Goal: Transaction & Acquisition: Purchase product/service

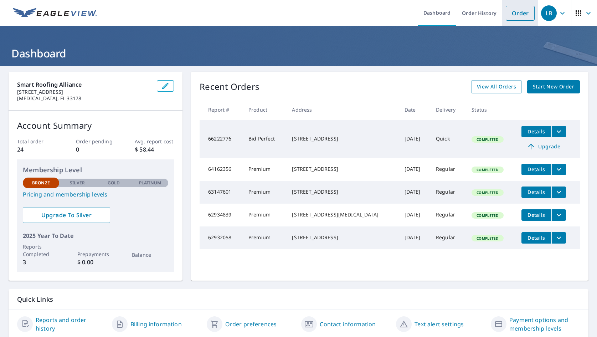
click at [525, 14] on link "Order" at bounding box center [520, 13] width 29 height 15
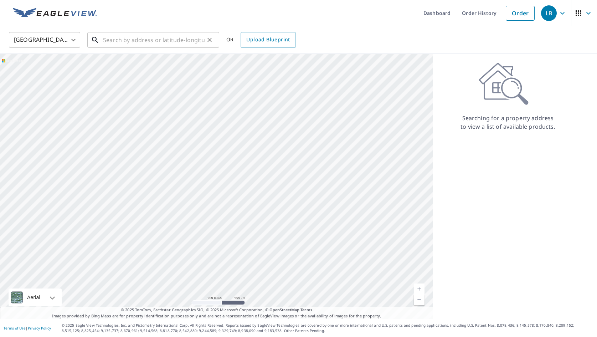
click at [115, 39] on input "text" at bounding box center [154, 40] width 102 height 20
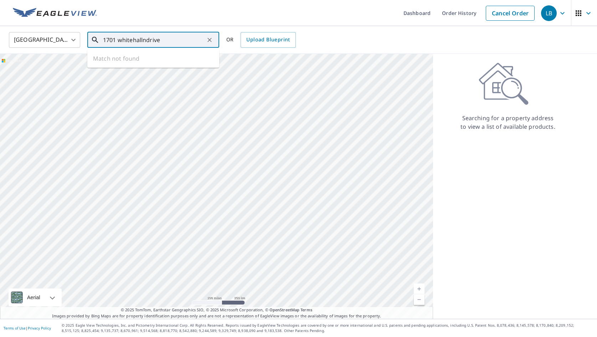
click at [146, 39] on input "1701 whitehallndrive" at bounding box center [154, 40] width 102 height 20
click at [141, 68] on p "[GEOGRAPHIC_DATA]" at bounding box center [158, 68] width 112 height 7
type input "[STREET_ADDRESS]"
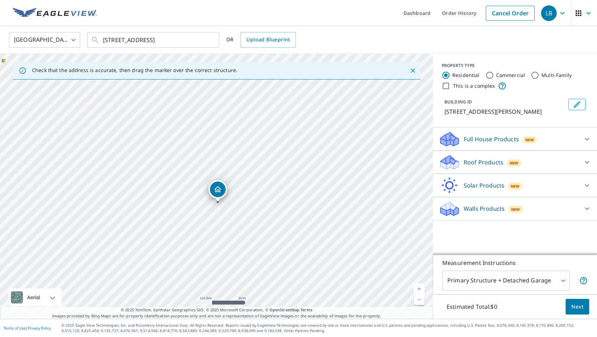
click at [216, 191] on icon "Dropped pin, building 1, Residential property, 1701 Whitehall Dr Davie, FL 33324" at bounding box center [217, 189] width 7 height 6
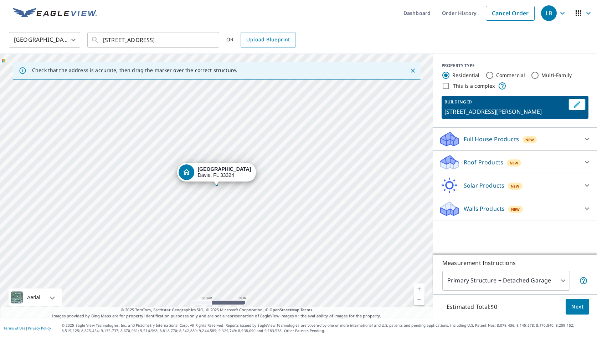
click at [218, 188] on div "[STREET_ADDRESS][PERSON_NAME]" at bounding box center [216, 186] width 433 height 265
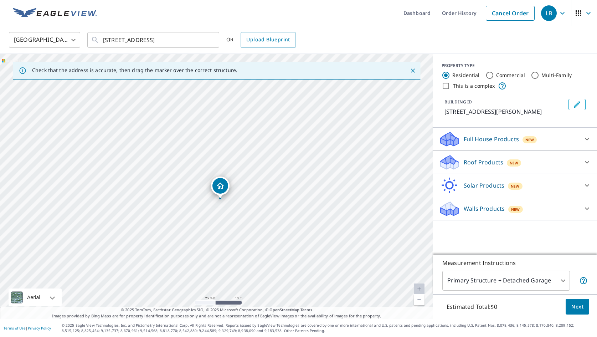
drag, startPoint x: 212, startPoint y: 218, endPoint x: 218, endPoint y: 182, distance: 36.5
click at [533, 74] on input "Multi-Family" at bounding box center [535, 75] width 9 height 9
radio input "true"
type input "2"
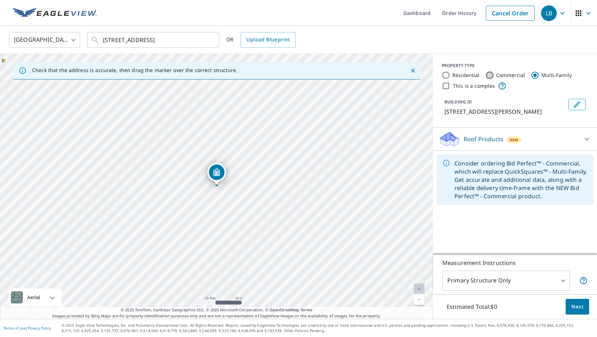
click at [491, 74] on input "Commercial" at bounding box center [489, 75] width 9 height 9
radio input "true"
type input "4"
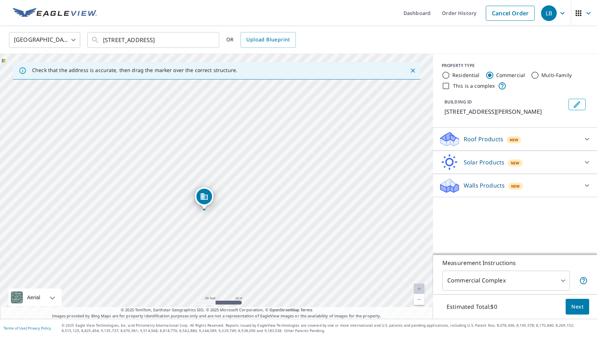
drag, startPoint x: 212, startPoint y: 88, endPoint x: 200, endPoint y: 110, distance: 24.8
click at [200, 110] on div "[STREET_ADDRESS][PERSON_NAME]" at bounding box center [216, 186] width 433 height 265
click at [205, 229] on div "[STREET_ADDRESS][PERSON_NAME]" at bounding box center [216, 186] width 433 height 265
click at [218, 208] on div "[STREET_ADDRESS][PERSON_NAME]" at bounding box center [216, 186] width 433 height 265
click at [222, 183] on div "[STREET_ADDRESS][PERSON_NAME]" at bounding box center [216, 174] width 19 height 22
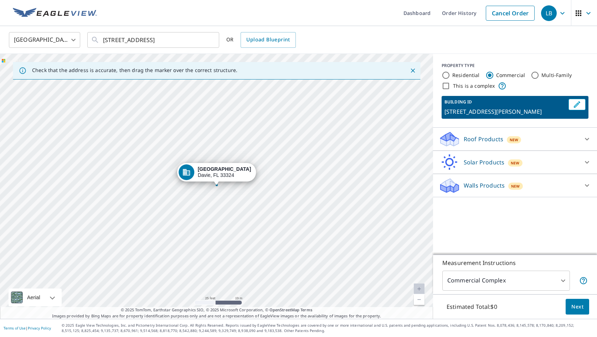
click at [228, 159] on div "[STREET_ADDRESS][PERSON_NAME]" at bounding box center [216, 186] width 433 height 265
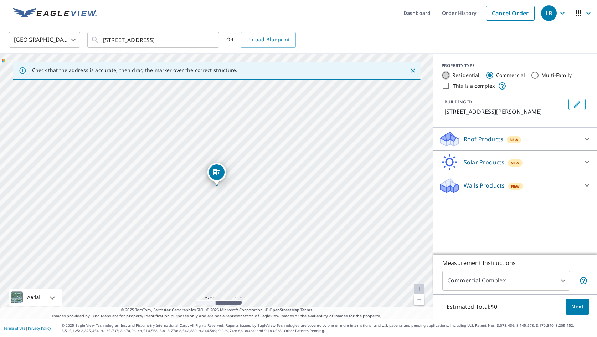
click at [446, 76] on input "Residential" at bounding box center [445, 75] width 9 height 9
radio input "true"
type input "1"
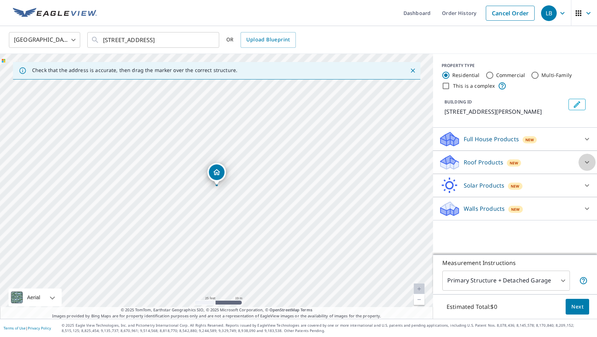
click at [588, 160] on icon at bounding box center [587, 162] width 9 height 9
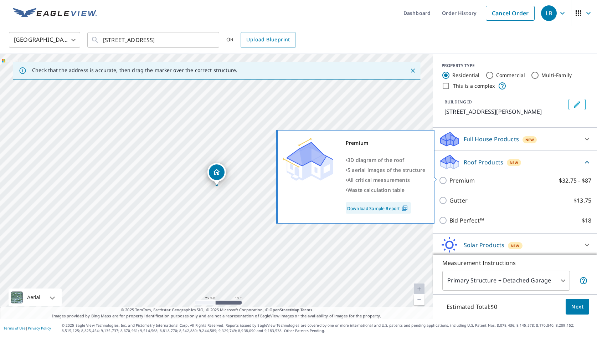
scroll to position [8, 0]
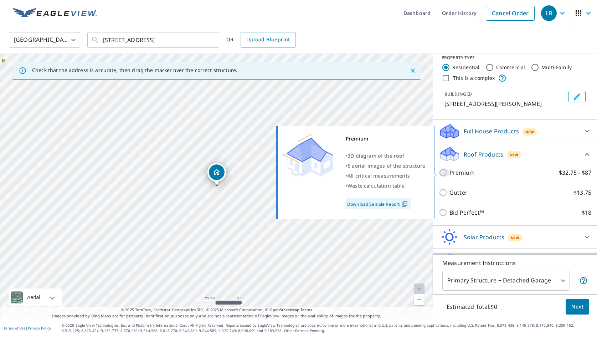
click at [445, 172] on input "Premium $32.75 - $87" at bounding box center [444, 172] width 11 height 9
checkbox input "true"
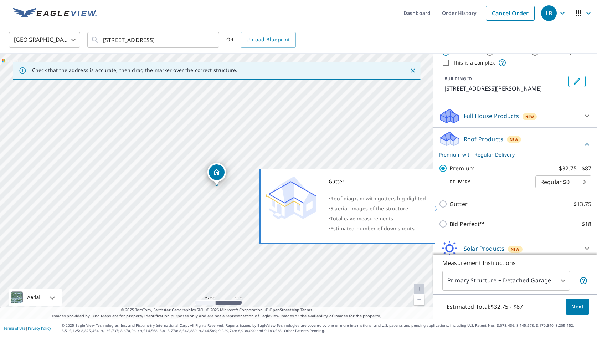
scroll to position [21, 0]
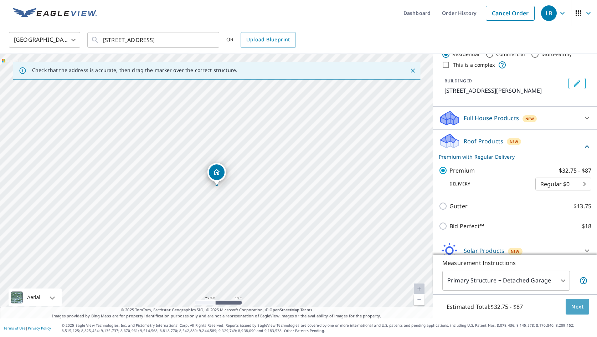
click at [579, 305] on span "Next" at bounding box center [577, 306] width 12 height 9
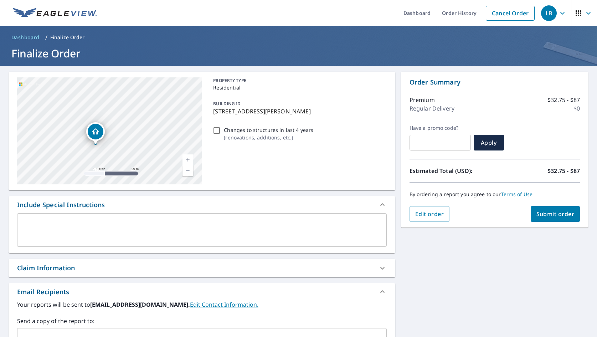
drag, startPoint x: 88, startPoint y: 112, endPoint x: 113, endPoint y: 151, distance: 46.7
click at [113, 151] on div "[STREET_ADDRESS][PERSON_NAME]" at bounding box center [109, 130] width 185 height 107
click at [215, 304] on link "Edit Contact Information." at bounding box center [224, 304] width 68 height 8
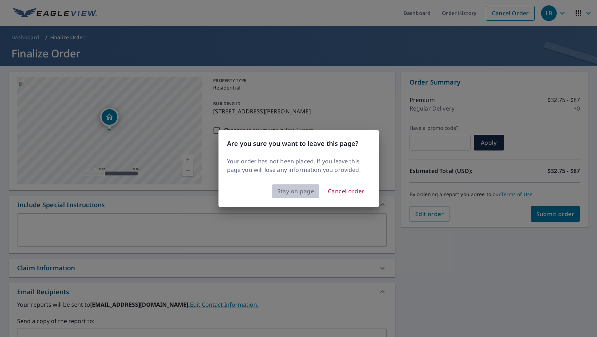
click at [293, 191] on span "Stay on page" at bounding box center [295, 191] width 37 height 10
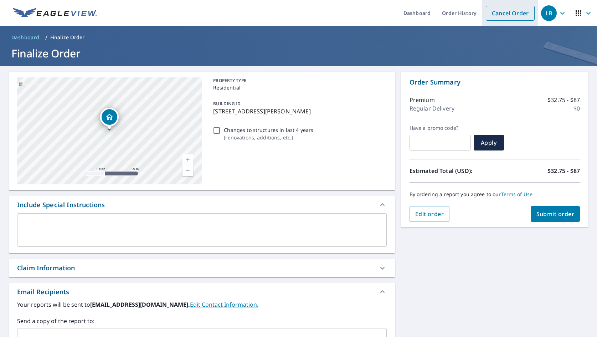
click at [505, 15] on link "Cancel Order" at bounding box center [510, 13] width 49 height 15
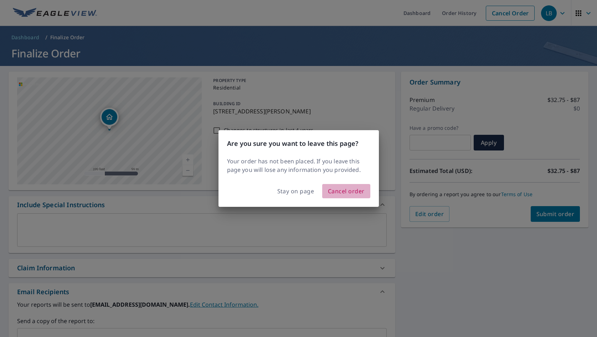
click at [341, 190] on span "Cancel order" at bounding box center [346, 191] width 37 height 10
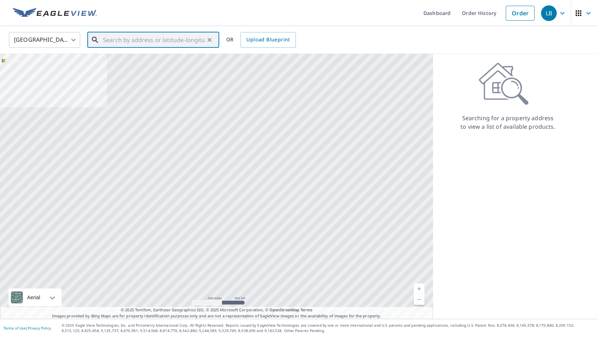
click at [134, 38] on input "text" at bounding box center [154, 40] width 102 height 20
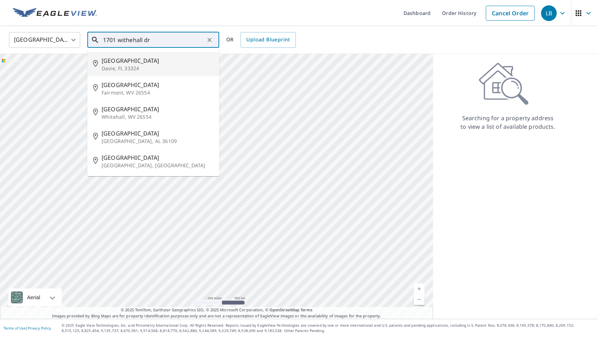
click at [135, 61] on span "[GEOGRAPHIC_DATA]" at bounding box center [158, 60] width 112 height 9
type input "[STREET_ADDRESS][PERSON_NAME]"
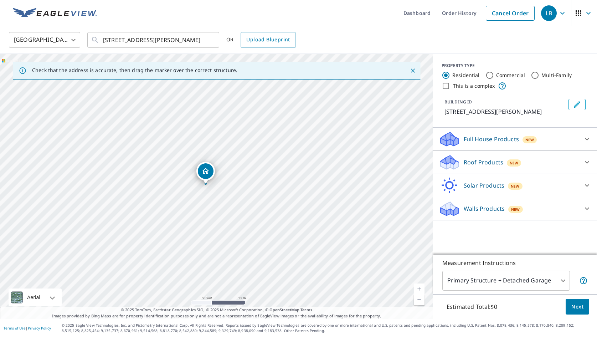
drag, startPoint x: 223, startPoint y: 176, endPoint x: 224, endPoint y: 101, distance: 74.5
click at [224, 101] on div "[STREET_ADDRESS][PERSON_NAME]" at bounding box center [216, 186] width 433 height 265
click at [214, 144] on div "[STREET_ADDRESS][PERSON_NAME]" at bounding box center [216, 186] width 433 height 265
click at [446, 85] on input "This is a complex" at bounding box center [445, 86] width 9 height 9
checkbox input "true"
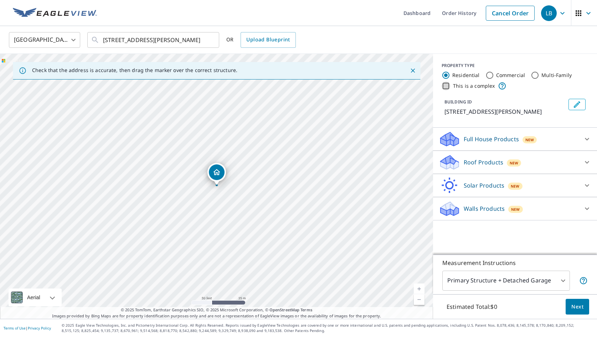
radio input "false"
radio input "true"
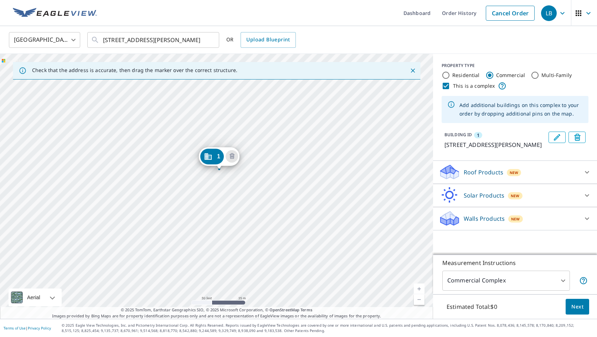
drag, startPoint x: 218, startPoint y: 173, endPoint x: 221, endPoint y: 157, distance: 16.2
click at [218, 198] on div "[STREET_ADDRESS][PERSON_NAME]" at bounding box center [216, 186] width 433 height 265
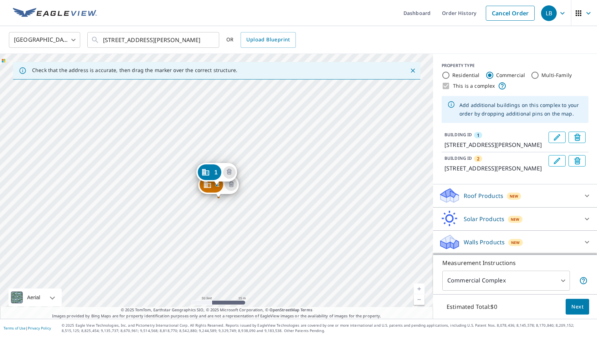
click at [233, 185] on div "[STREET_ADDRESS][PERSON_NAME]" at bounding box center [216, 174] width 41 height 22
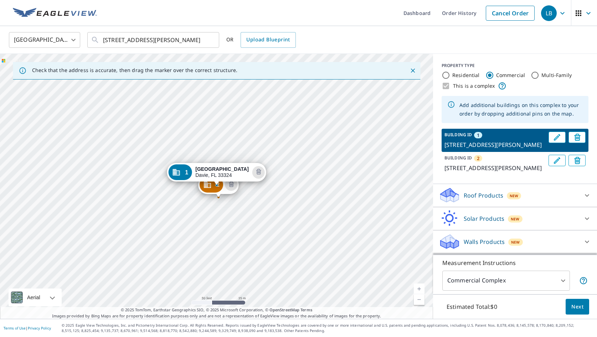
click at [233, 185] on div "[STREET_ADDRESS][PERSON_NAME]" at bounding box center [216, 174] width 99 height 22
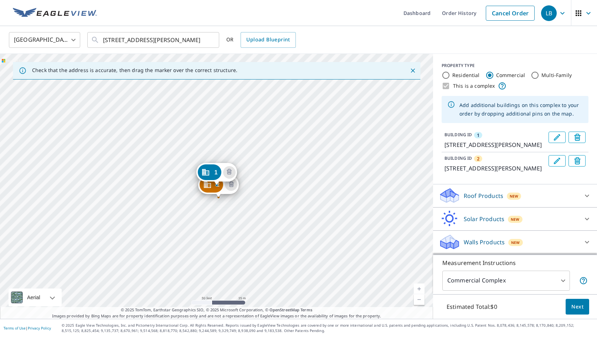
click at [233, 185] on div "[STREET_ADDRESS][PERSON_NAME]" at bounding box center [216, 174] width 41 height 22
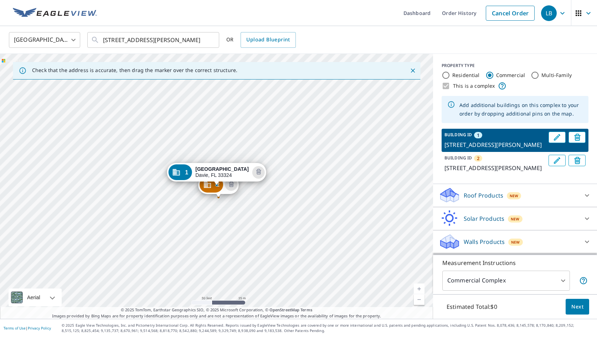
click at [232, 185] on div "[STREET_ADDRESS][PERSON_NAME]" at bounding box center [216, 174] width 99 height 22
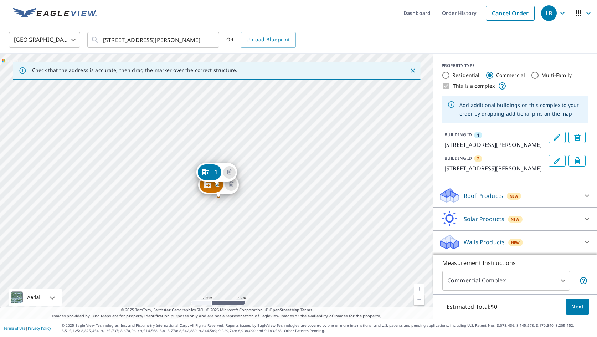
click at [215, 189] on div "2" at bounding box center [212, 185] width 24 height 16
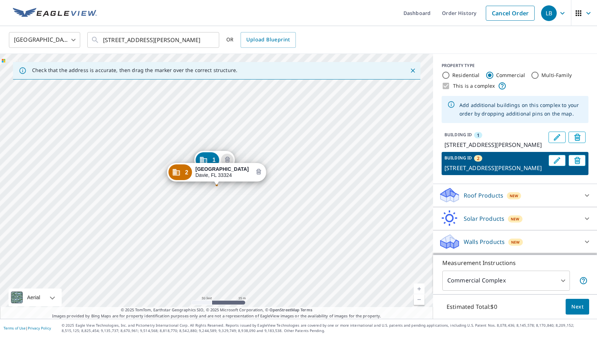
click at [257, 172] on icon "Delete building 2" at bounding box center [258, 172] width 2 height 2
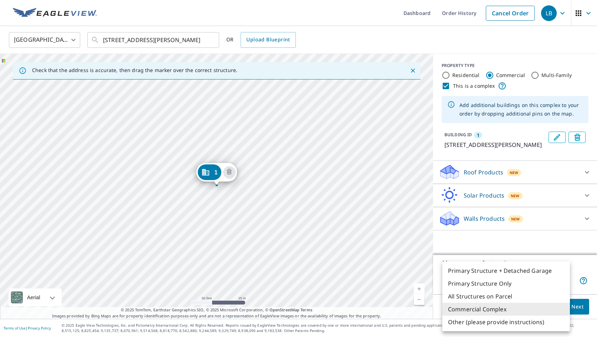
click at [563, 281] on body "LB LB Dashboard Order History Cancel Order LB [GEOGRAPHIC_DATA] [GEOGRAPHIC_DAT…" at bounding box center [298, 168] width 597 height 337
click at [490, 283] on li "Primary Structure Only" at bounding box center [506, 283] width 128 height 13
type input "2"
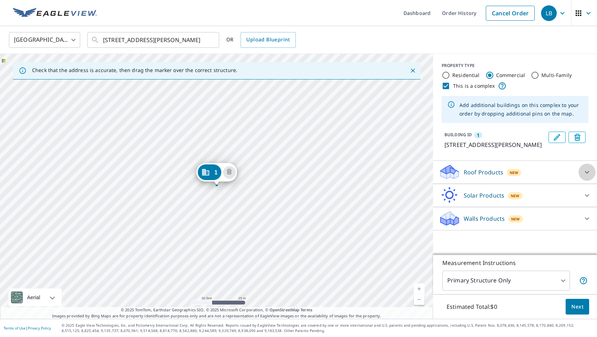
click at [587, 171] on icon at bounding box center [587, 172] width 9 height 9
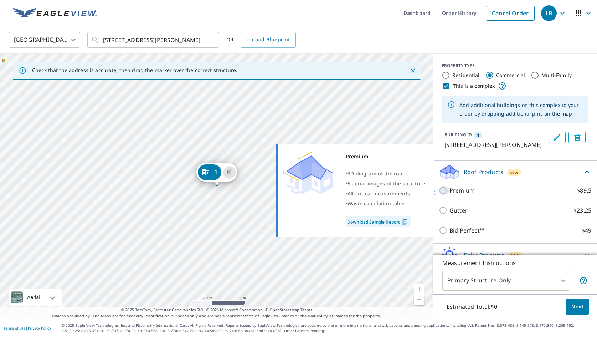
click at [444, 191] on input "Premium $89.5" at bounding box center [444, 190] width 11 height 9
checkbox input "true"
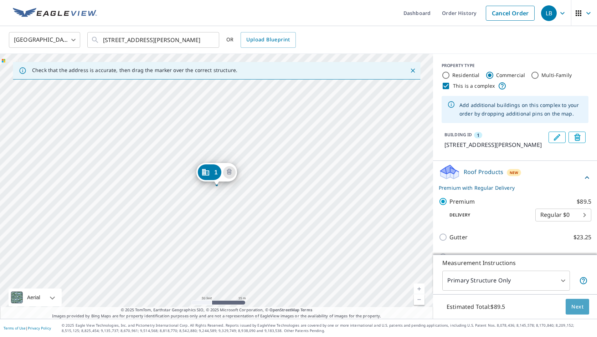
click at [579, 308] on span "Next" at bounding box center [577, 306] width 12 height 9
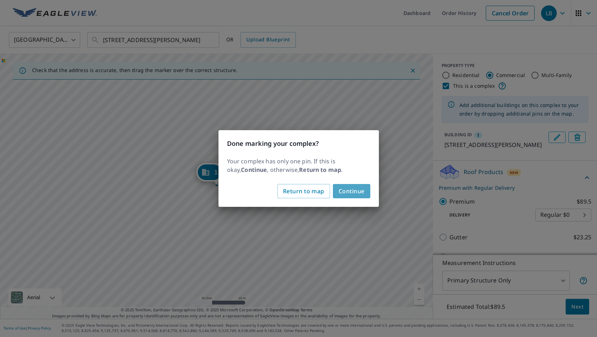
click at [353, 190] on span "Continue" at bounding box center [352, 191] width 26 height 10
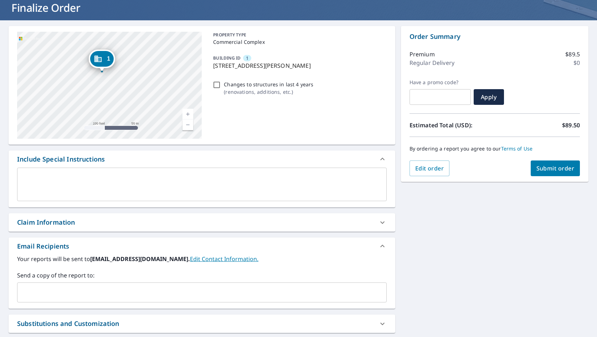
scroll to position [48, 0]
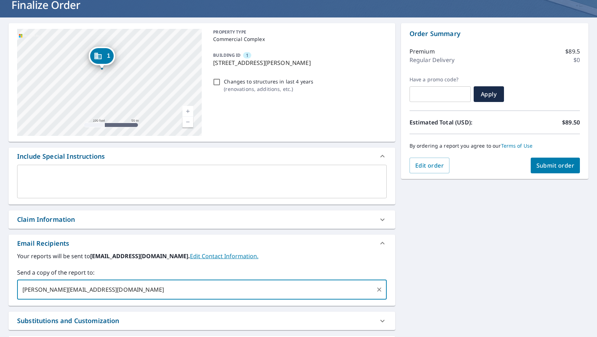
type input "[PERSON_NAME][EMAIL_ADDRESS][DOMAIN_NAME]"
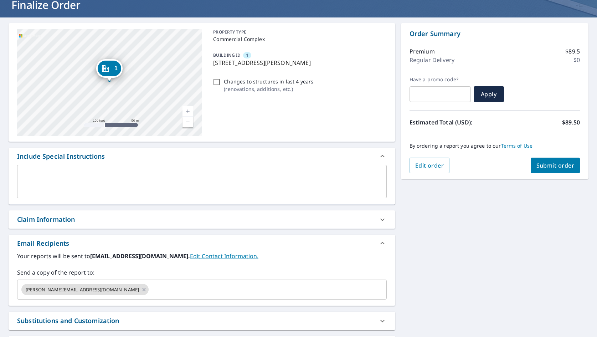
click at [153, 305] on div "Your reports will be sent to [PERSON_NAME][EMAIL_ADDRESS][DOMAIN_NAME]. Edit Co…" at bounding box center [202, 279] width 387 height 54
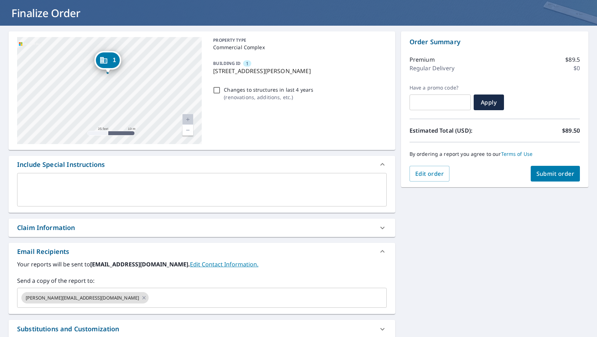
click at [118, 87] on div "[STREET_ADDRESS][PERSON_NAME]" at bounding box center [109, 90] width 185 height 107
click at [551, 174] on span "Submit order" at bounding box center [555, 174] width 38 height 8
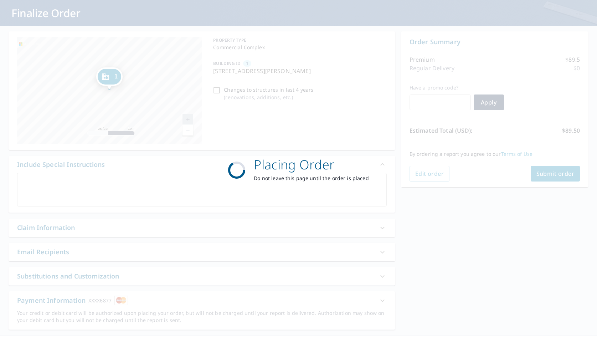
click at [551, 174] on div "Placing Order Do not leave this page until the order is placed" at bounding box center [298, 168] width 597 height 337
